Goal: Navigation & Orientation: Find specific page/section

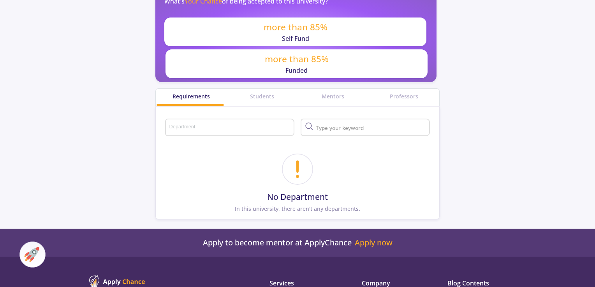
scroll to position [283, 0]
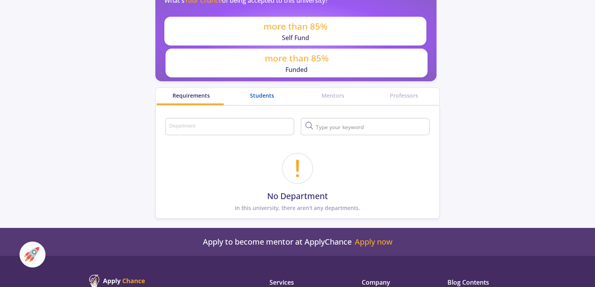
click at [270, 96] on div "Students" at bounding box center [262, 96] width 71 height 8
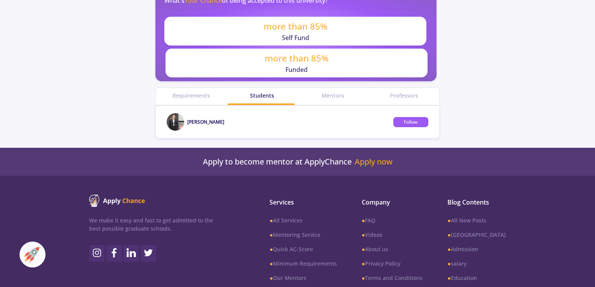
click at [322, 100] on div "Mentors" at bounding box center [333, 96] width 71 height 17
click at [332, 97] on div "Mentors" at bounding box center [333, 96] width 71 height 8
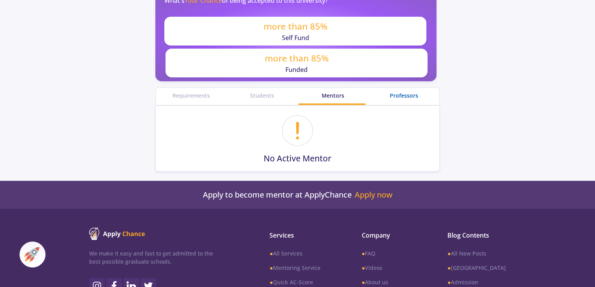
click at [396, 95] on div "Professors" at bounding box center [403, 96] width 71 height 8
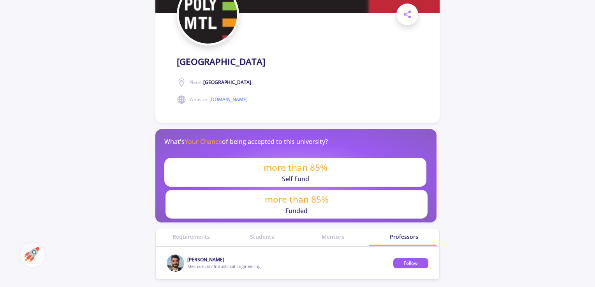
scroll to position [141, 0]
drag, startPoint x: 315, startPoint y: 62, endPoint x: 176, endPoint y: 64, distance: 139.4
click at [176, 64] on section "[GEOGRAPHIC_DATA] : [GEOGRAPHIC_DATA] Website : [DOMAIN_NAME]" at bounding box center [297, 9] width 284 height 227
copy h1 "[GEOGRAPHIC_DATA]"
